Goal: Task Accomplishment & Management: Complete application form

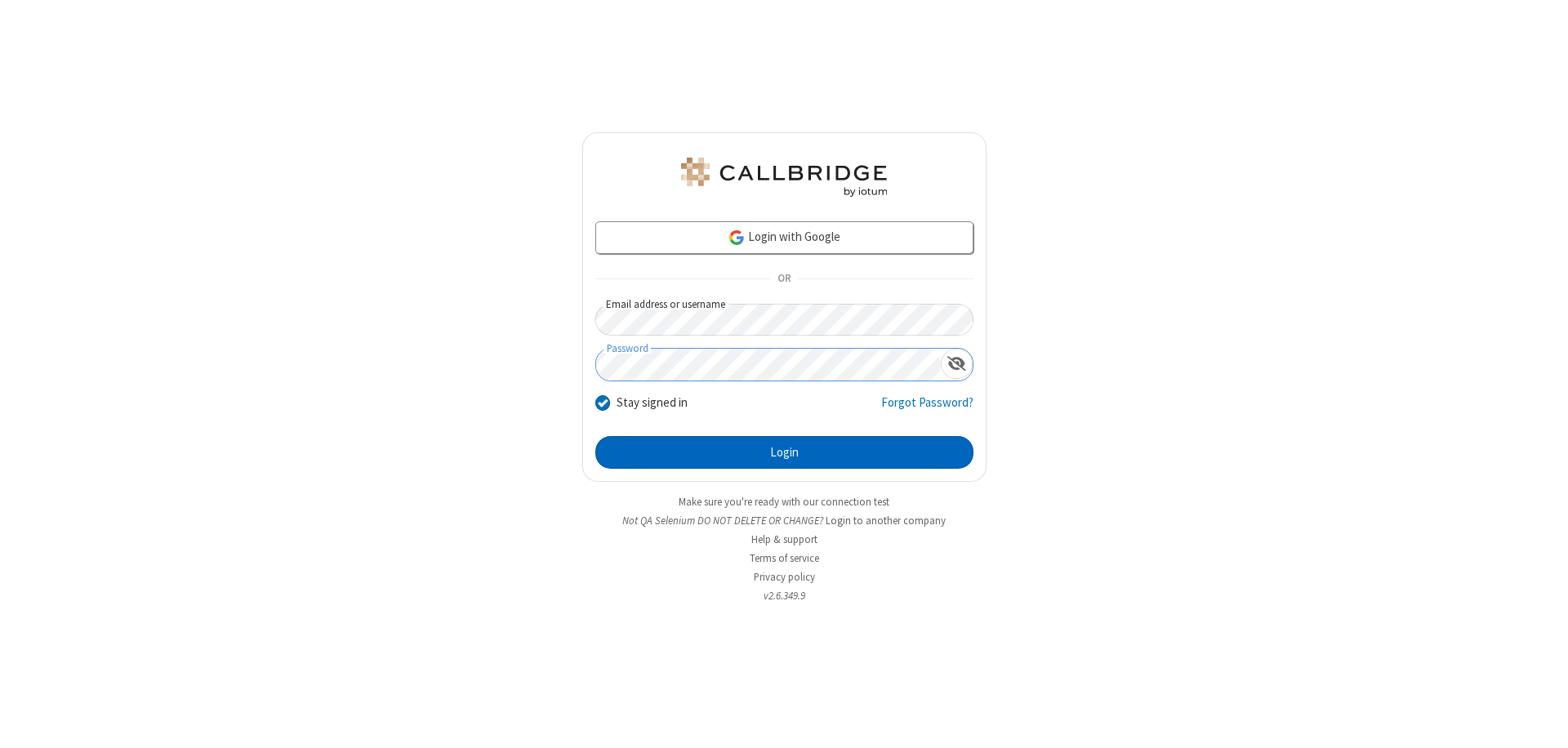
click at [784, 452] on button "Login" at bounding box center [784, 452] width 378 height 33
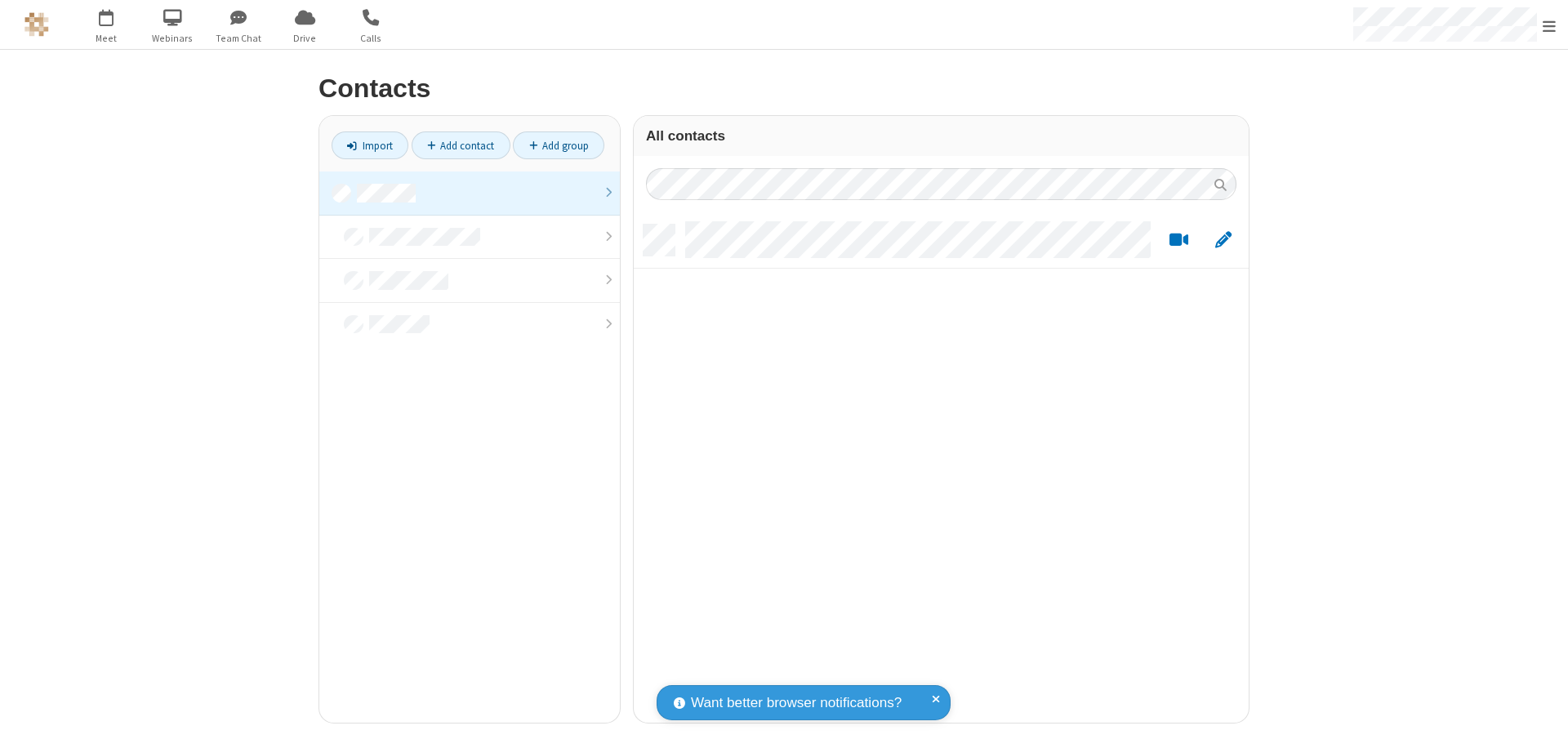
scroll to position [499, 602]
click at [470, 193] on link at bounding box center [470, 193] width 301 height 45
click at [461, 145] on link "Add contact" at bounding box center [461, 145] width 99 height 28
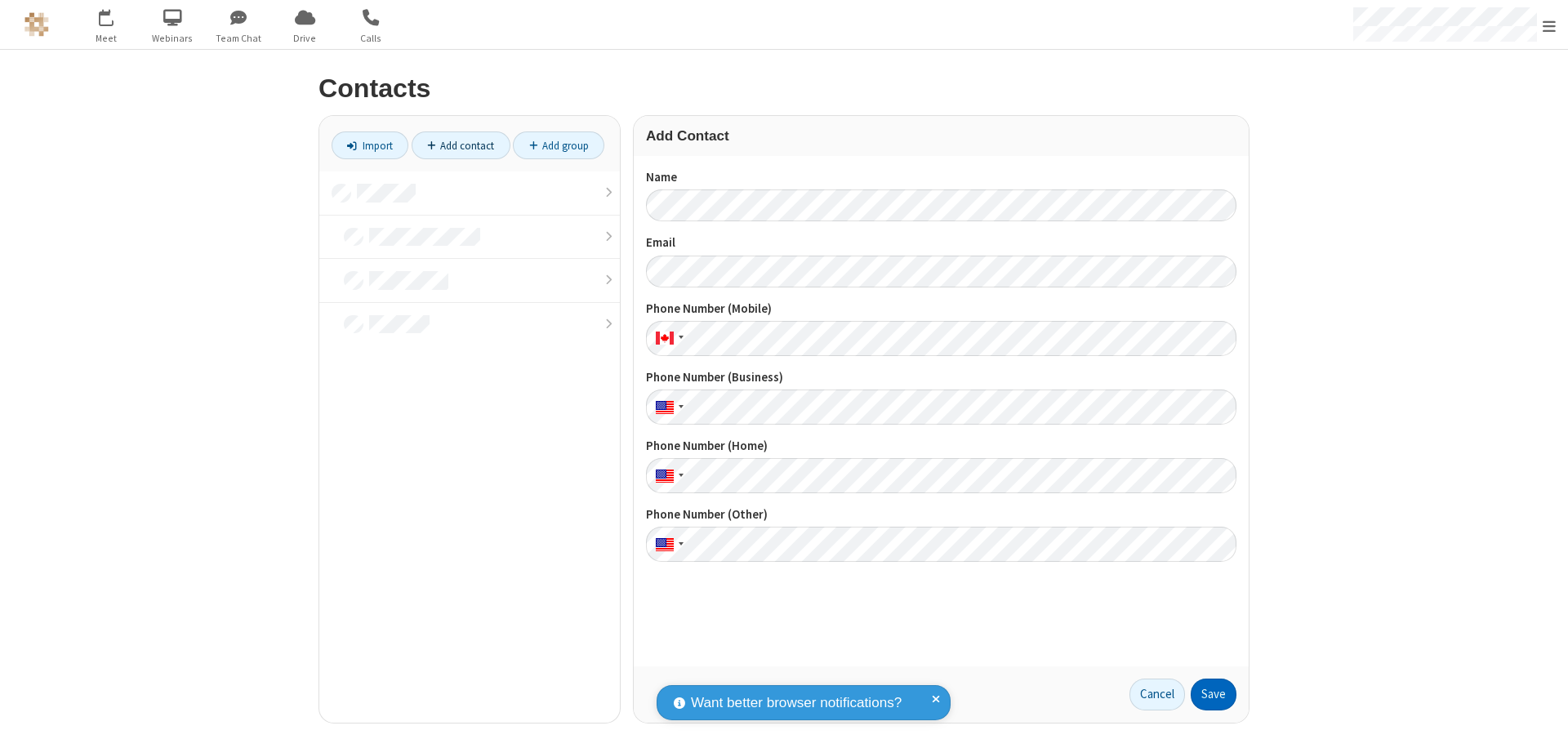
click at [1214, 695] on button "Save" at bounding box center [1214, 695] width 46 height 33
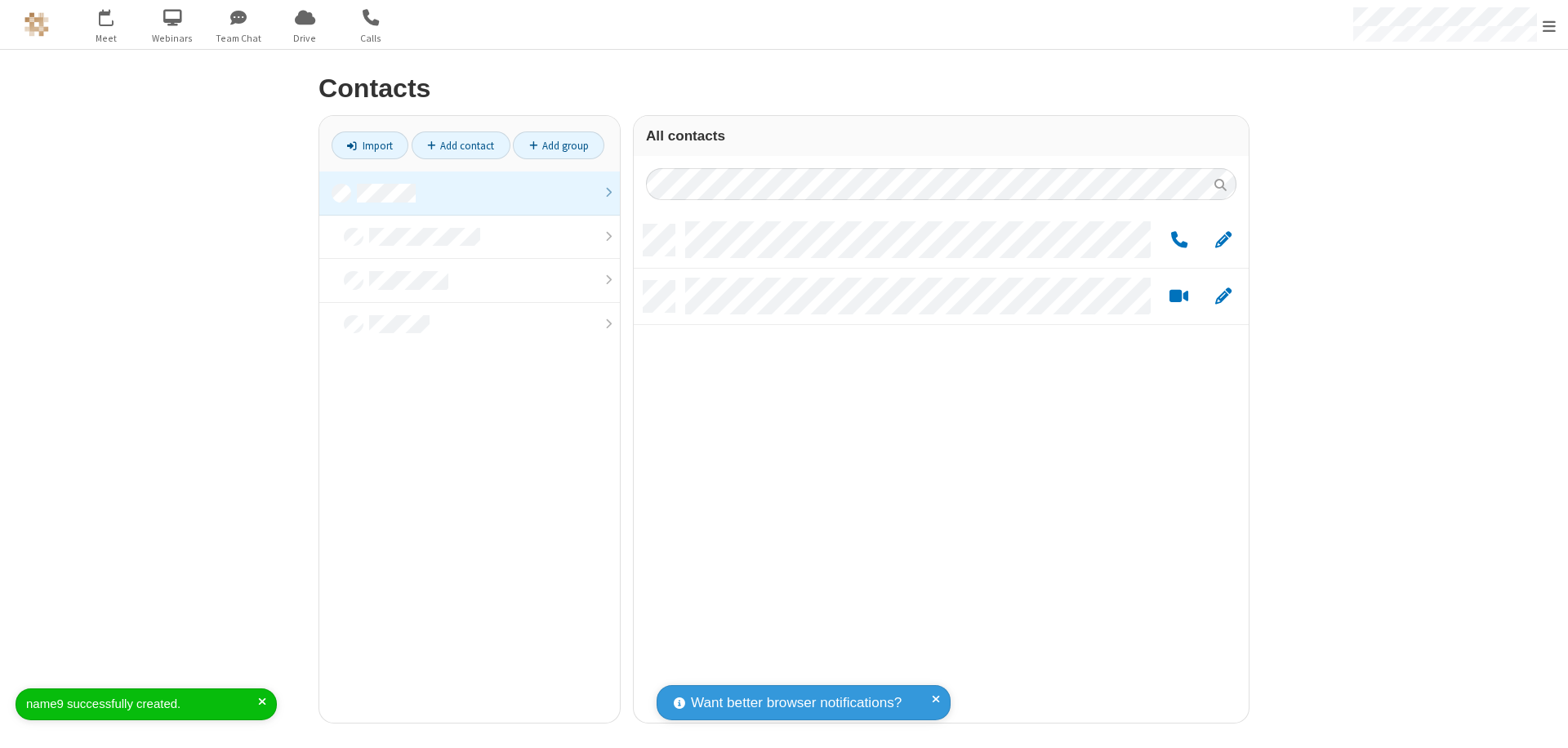
scroll to position [499, 602]
click at [461, 145] on link "Add contact" at bounding box center [461, 145] width 99 height 28
